Goal: Information Seeking & Learning: Find specific fact

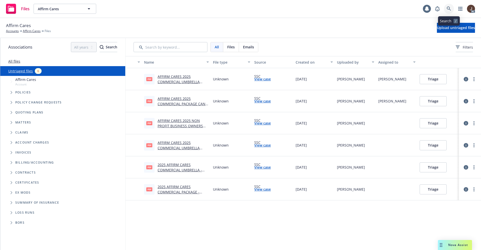
click at [451, 7] on link at bounding box center [449, 9] width 10 height 10
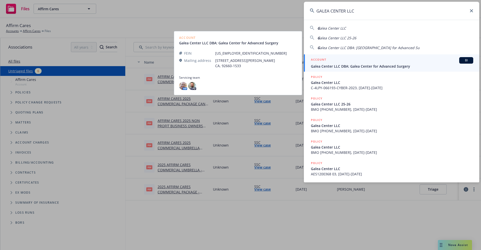
type input "GALEA CENTER LLC"
click at [355, 69] on link "ACCOUNT BI Galea Center LLC DBA: [GEOGRAPHIC_DATA] for Advanced Surgery" at bounding box center [391, 62] width 175 height 17
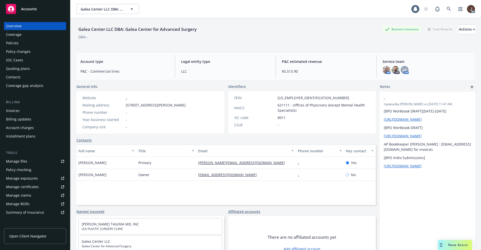
click at [11, 43] on div "Policies" at bounding box center [12, 43] width 13 height 8
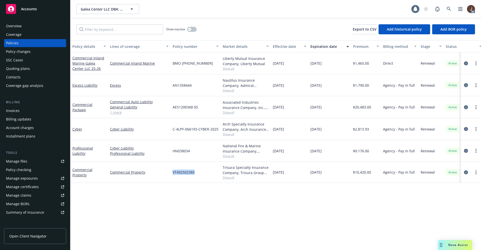
drag, startPoint x: 172, startPoint y: 172, endPoint x: 207, endPoint y: 174, distance: 34.4
click at [207, 174] on div "VT492502385" at bounding box center [196, 172] width 50 height 21
copy span "VT492502385"
click at [143, 197] on div "Policy details Lines of coverage Policy number Market details Effective date Ex…" at bounding box center [275, 145] width 411 height 210
drag, startPoint x: 192, startPoint y: 153, endPoint x: 169, endPoint y: 154, distance: 23.1
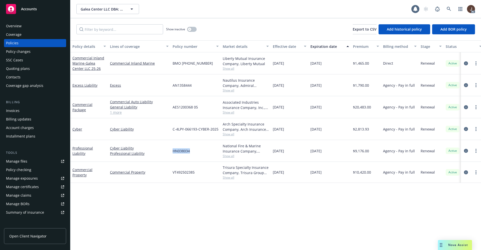
click at [169, 154] on div "Professional Liability Cyber Liability Professional Liability HN038034 National…" at bounding box center [312, 151] width 484 height 22
copy div "HN038034"
click at [448, 10] on icon at bounding box center [449, 9] width 5 height 5
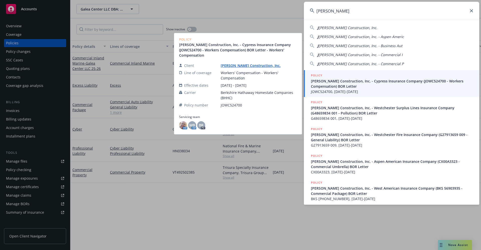
type input "JOSEPH L EASLEY"
click at [250, 67] on link "Joseph L. Easley Construction, Inc." at bounding box center [253, 65] width 64 height 5
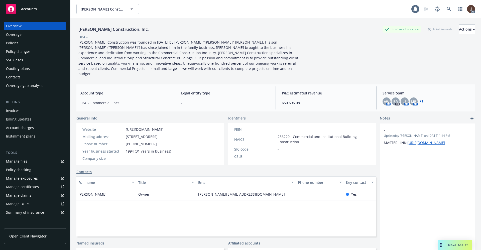
click at [9, 44] on div "Policies" at bounding box center [12, 43] width 13 height 8
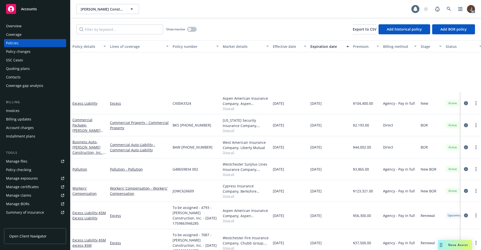
scroll to position [75, 0]
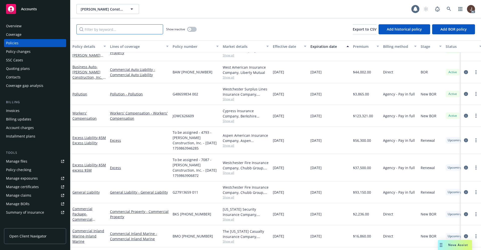
click at [91, 32] on input "Filter by keyword..." at bounding box center [119, 29] width 87 height 10
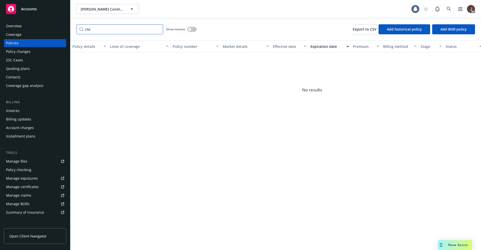
type input "U"
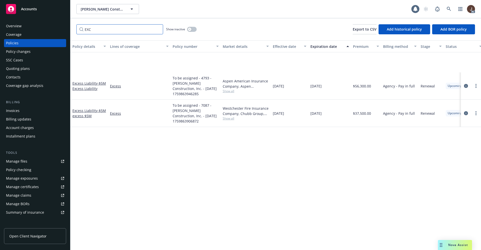
type input "EXC"
click at [449, 9] on icon at bounding box center [449, 9] width 5 height 5
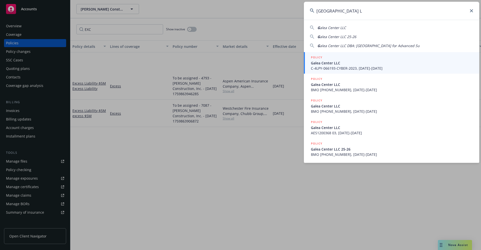
type input "GALEA CENTER L"
click at [342, 67] on span "C-4LPY-066193-CYBER-2023, [DATE]-[DATE]" at bounding box center [392, 68] width 162 height 5
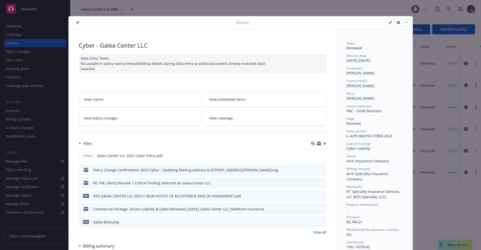
click at [76, 22] on icon "close" at bounding box center [77, 22] width 3 height 3
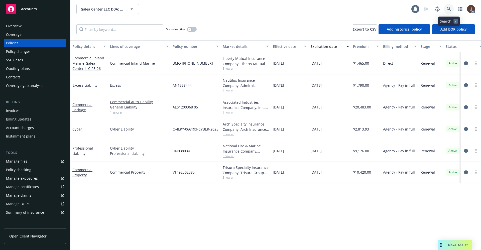
click at [451, 6] on link at bounding box center [449, 9] width 10 height 10
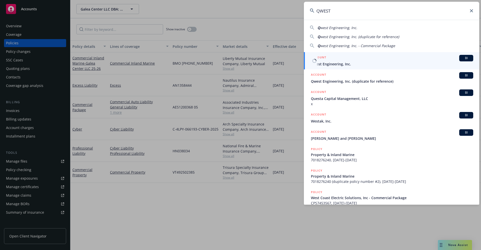
type input "QWEST"
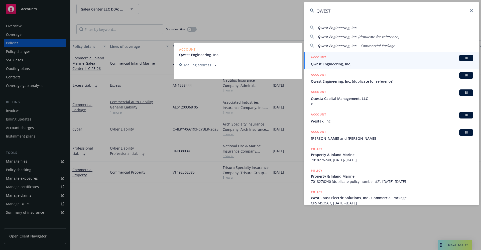
click at [334, 63] on span "Qwest Engineering, Inc." at bounding box center [392, 63] width 162 height 5
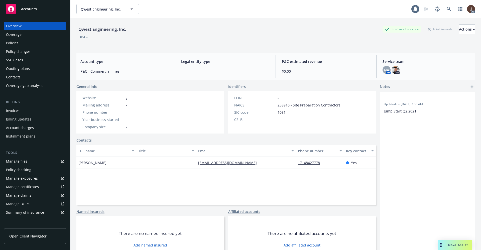
click at [14, 47] on div "Policies" at bounding box center [12, 43] width 13 height 8
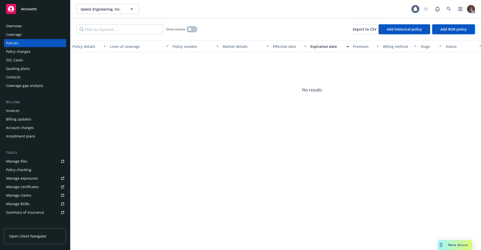
click at [192, 30] on button "button" at bounding box center [192, 29] width 10 height 5
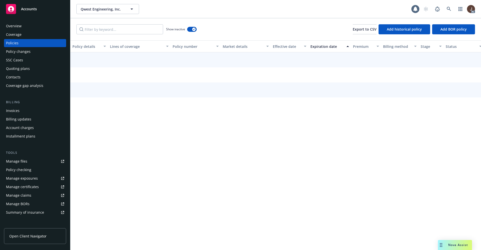
click at [228, 27] on div "Show inactive Export to CSV Add historical policy Add BOR policy" at bounding box center [275, 29] width 411 height 22
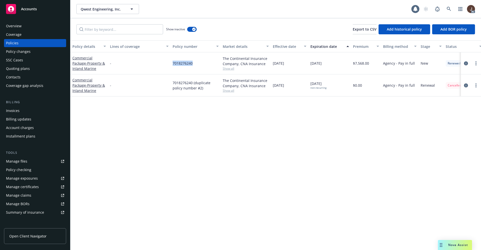
drag, startPoint x: 172, startPoint y: 64, endPoint x: 197, endPoint y: 65, distance: 24.8
click at [197, 65] on div "7018276240" at bounding box center [196, 63] width 50 height 22
copy span "7018276240"
click at [465, 84] on icon "circleInformation" at bounding box center [466, 85] width 4 height 4
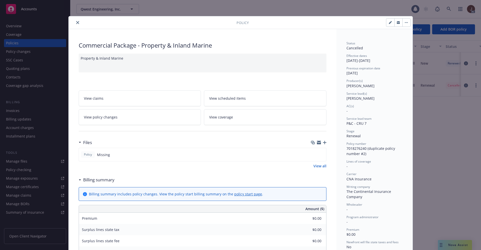
click at [76, 23] on icon "close" at bounding box center [77, 22] width 3 height 3
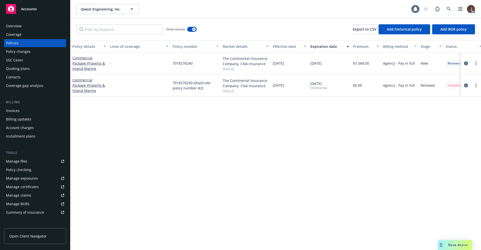
click at [247, 154] on div "Policy details Lines of coverage Policy number Market details Effective date Ex…" at bounding box center [275, 145] width 411 height 210
